Goal: Task Accomplishment & Management: Complete application form

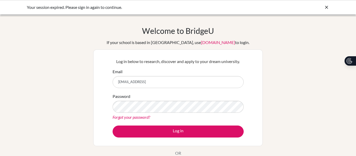
type input "eweitzenkorn@vermontacademy.org"
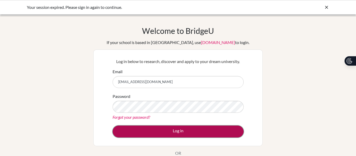
click at [181, 129] on button "Log in" at bounding box center [178, 132] width 131 height 12
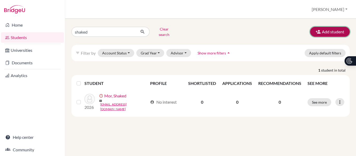
click at [329, 29] on button "Add student" at bounding box center [330, 32] width 40 height 10
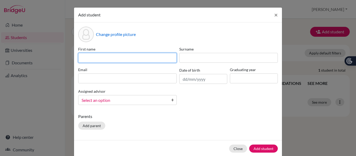
click at [118, 57] on input at bounding box center [127, 58] width 98 height 10
type input "[PERSON_NAME]"
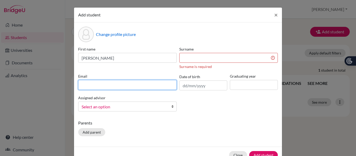
click at [97, 81] on input at bounding box center [127, 85] width 98 height 10
paste input "[PERSON_NAME] <[EMAIL_ADDRESS][DOMAIN_NAME]>"
drag, startPoint x: 108, startPoint y: 85, endPoint x: 98, endPoint y: 84, distance: 10.2
click at [98, 84] on input "[PERSON_NAME] <[EMAIL_ADDRESS][DOMAIN_NAME]>" at bounding box center [127, 85] width 98 height 10
drag, startPoint x: 97, startPoint y: 88, endPoint x: 63, endPoint y: 81, distance: 35.3
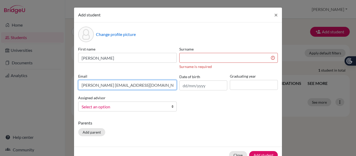
click at [63, 81] on div "Add student × Change profile picture First name [PERSON_NAME] Surname Surname i…" at bounding box center [178, 78] width 356 height 156
drag, startPoint x: 164, startPoint y: 90, endPoint x: 166, endPoint y: 88, distance: 3.0
click at [166, 88] on input "[EMAIL_ADDRESS][DOMAIN_NAME]>" at bounding box center [127, 85] width 98 height 10
type input "[EMAIL_ADDRESS][DOMAIN_NAME]"
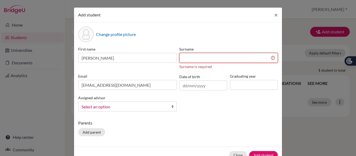
click at [212, 54] on input at bounding box center [228, 58] width 98 height 10
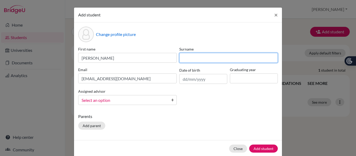
paste input "[PERSON_NAME] <"
type input "[PERSON_NAME]"
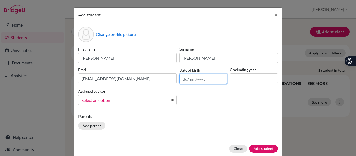
click at [192, 78] on input "text" at bounding box center [203, 79] width 48 height 10
click at [202, 131] on div "Parents Add parent" at bounding box center [178, 122] width 200 height 18
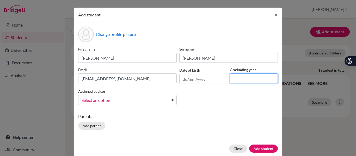
click at [271, 82] on input at bounding box center [254, 78] width 48 height 10
type input "2027"
click at [128, 97] on span "Select an option" at bounding box center [124, 100] width 85 height 7
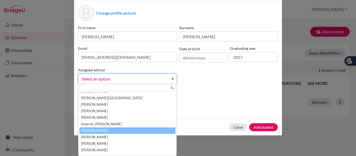
scroll to position [22, 0]
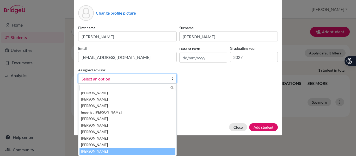
click at [139, 150] on li "[PERSON_NAME]" at bounding box center [127, 151] width 96 height 7
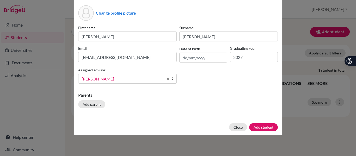
click at [141, 106] on div "Parents Add parent" at bounding box center [178, 101] width 200 height 18
click at [259, 125] on button "Add student" at bounding box center [263, 127] width 29 height 8
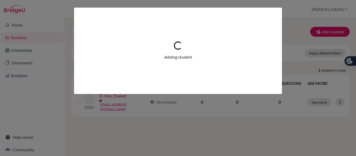
scroll to position [0, 0]
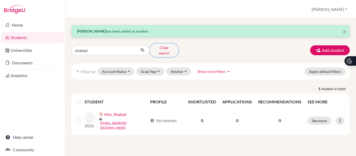
click at [165, 48] on button "Clear search" at bounding box center [164, 51] width 29 height 14
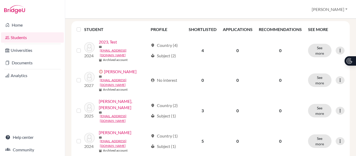
scroll to position [59, 0]
